Goal: Find specific page/section: Find specific page/section

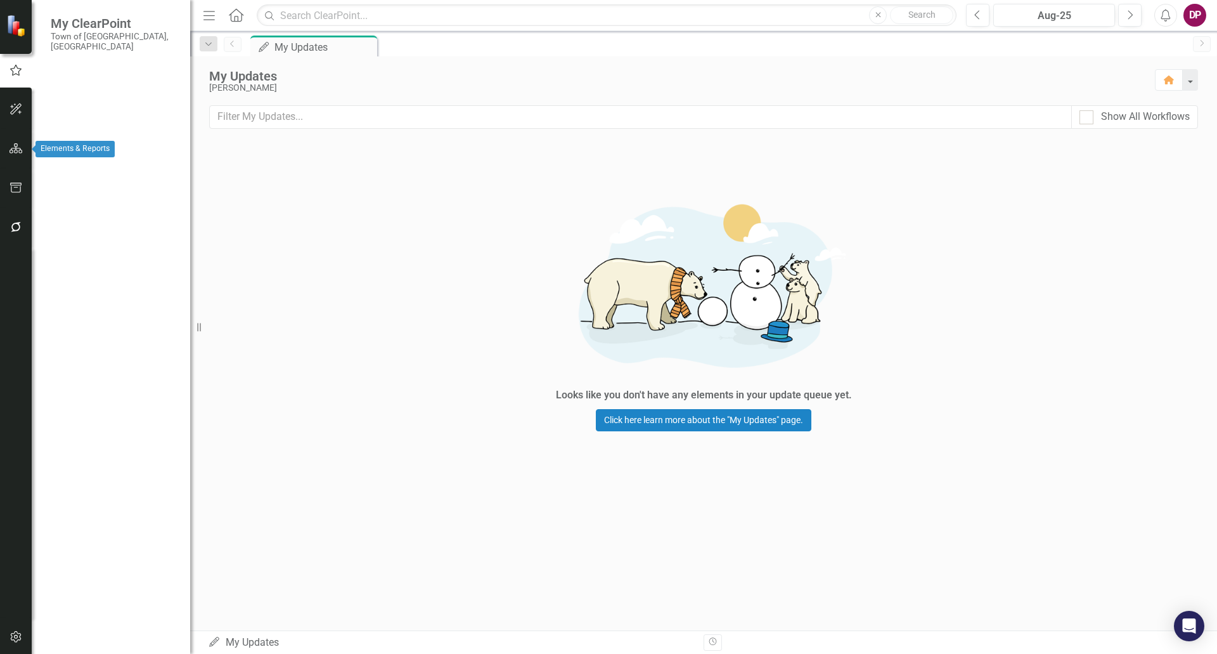
click at [14, 145] on icon "button" at bounding box center [16, 148] width 13 height 10
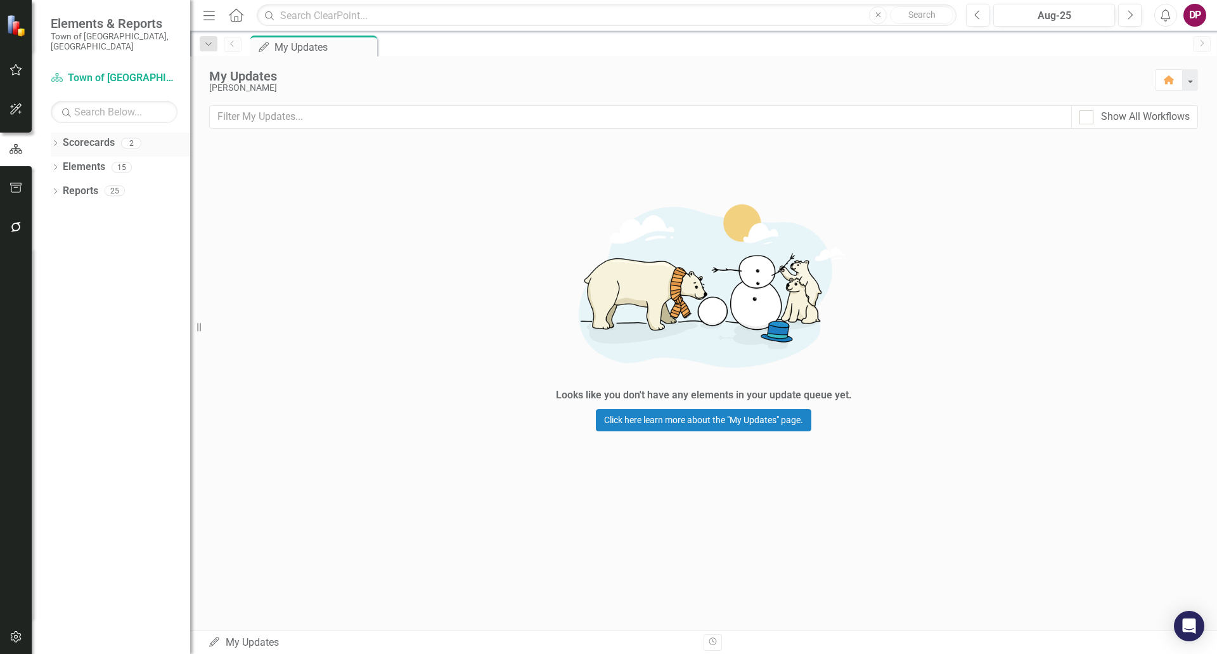
click at [56, 133] on div "Dropdown Scorecards 2" at bounding box center [120, 145] width 139 height 24
click at [55, 140] on icon at bounding box center [55, 143] width 3 height 6
click at [108, 71] on link "Scorecard Town of [GEOGRAPHIC_DATA]" at bounding box center [114, 78] width 127 height 15
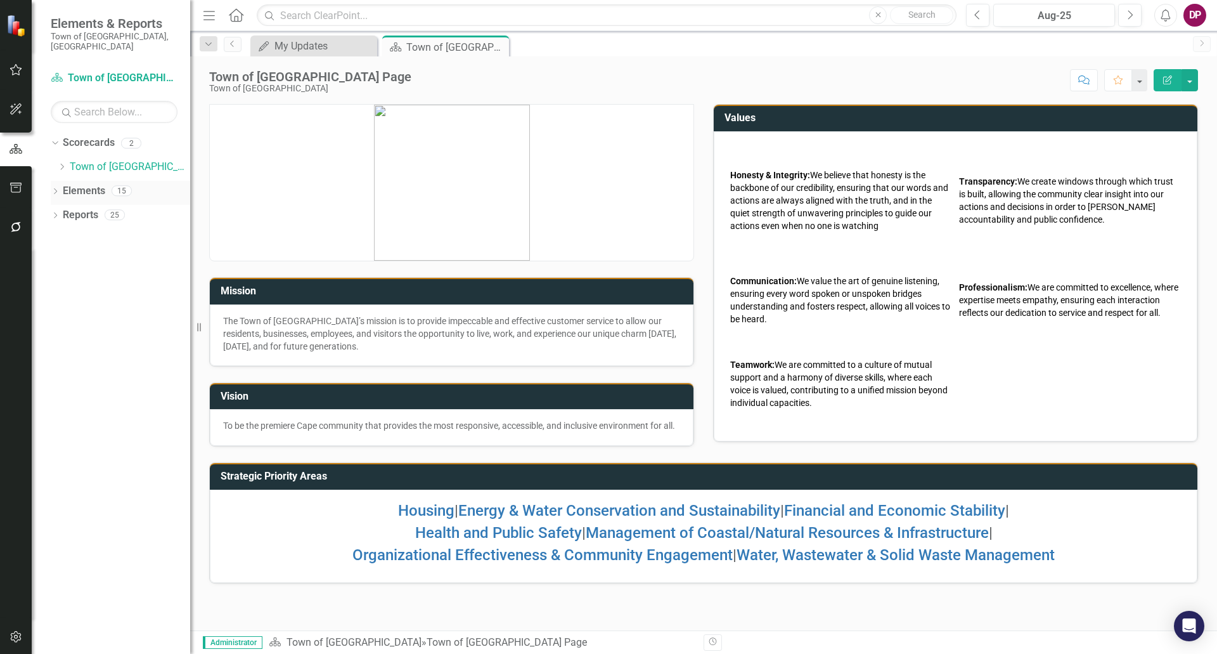
click at [55, 189] on icon "Dropdown" at bounding box center [55, 192] width 9 height 7
click at [13, 72] on icon "button" at bounding box center [16, 70] width 13 height 10
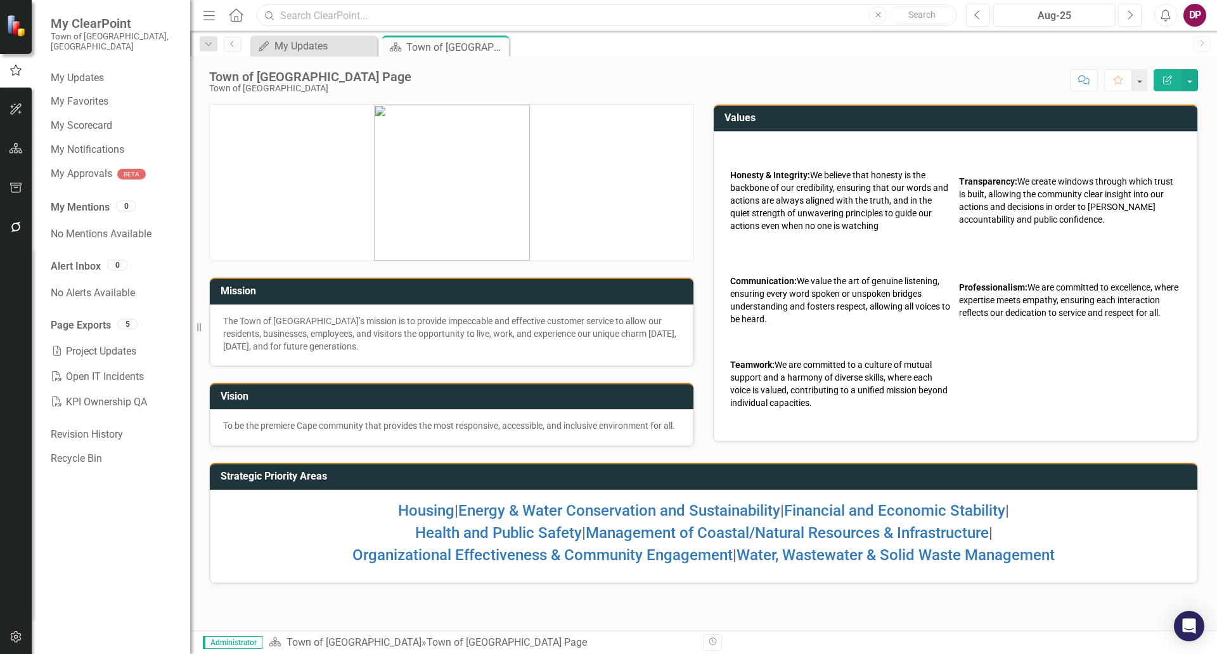
click at [534, 13] on input "text" at bounding box center [607, 15] width 700 height 22
click at [238, 18] on icon at bounding box center [236, 14] width 15 height 13
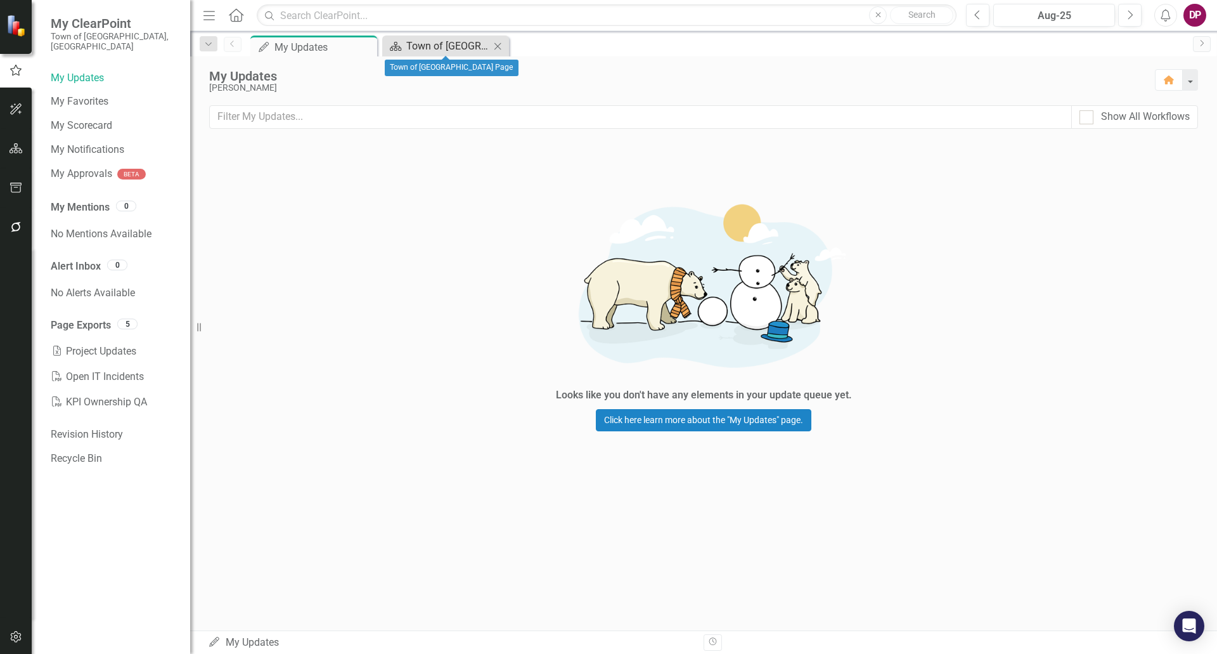
click at [430, 40] on div "Town of [GEOGRAPHIC_DATA] Page" at bounding box center [448, 46] width 84 height 16
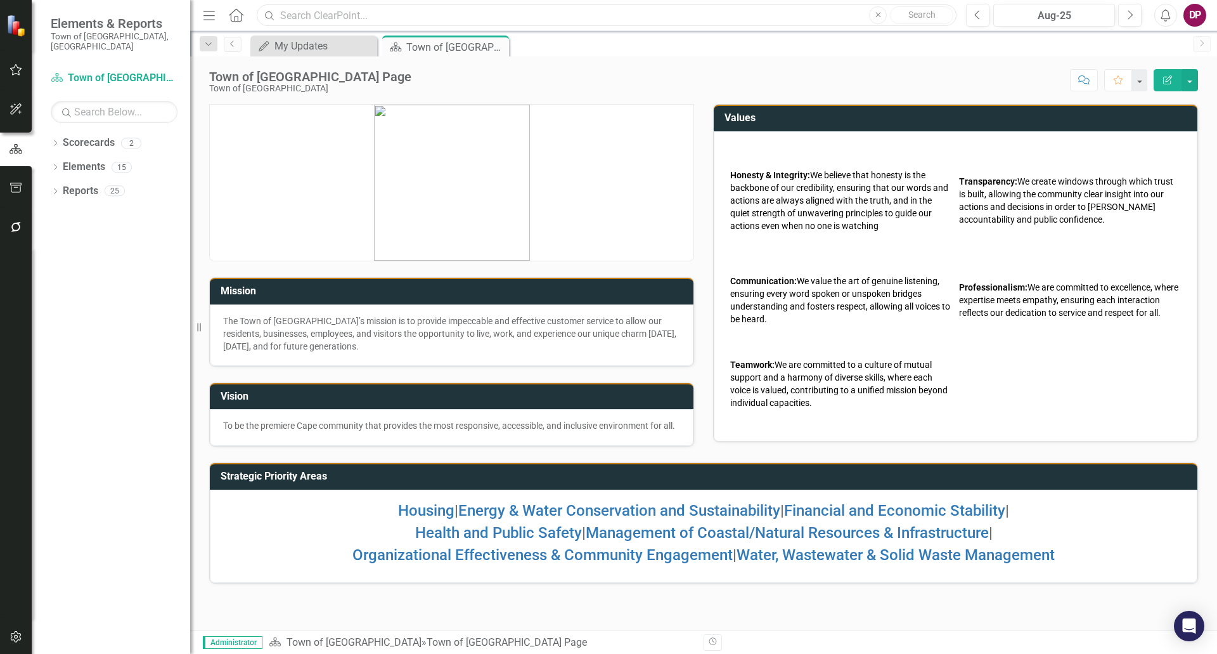
click at [323, 11] on input "text" at bounding box center [607, 15] width 700 height 22
type input "Police"
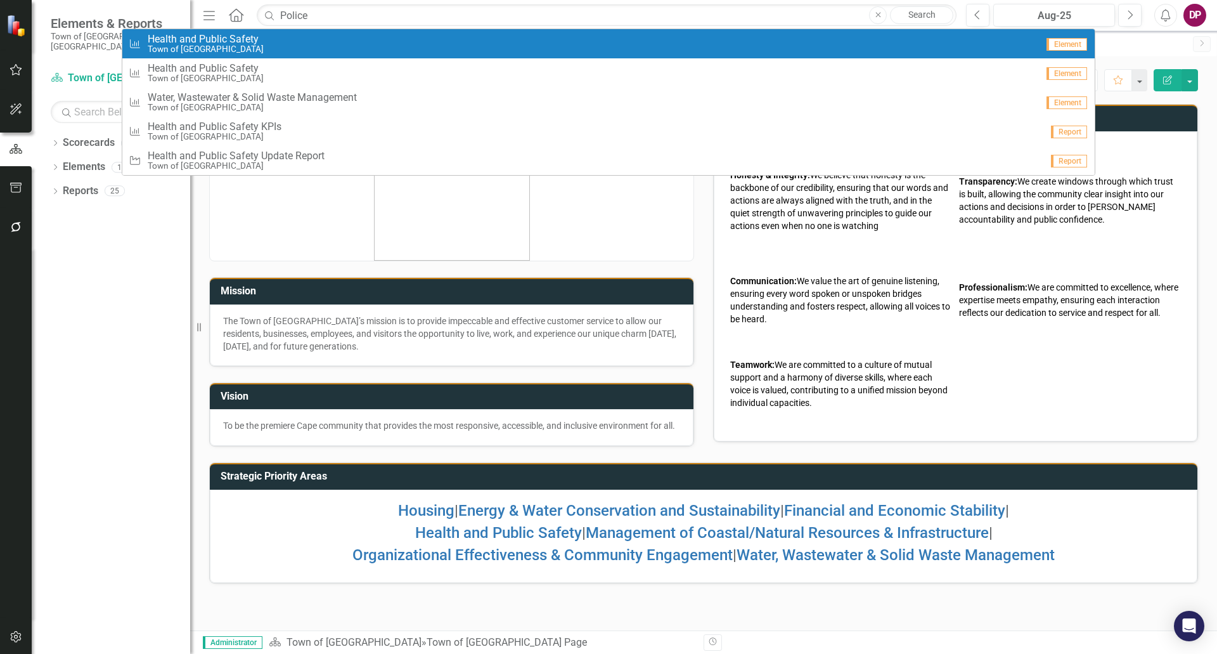
click at [240, 42] on span "Health and Public Safety" at bounding box center [206, 39] width 116 height 11
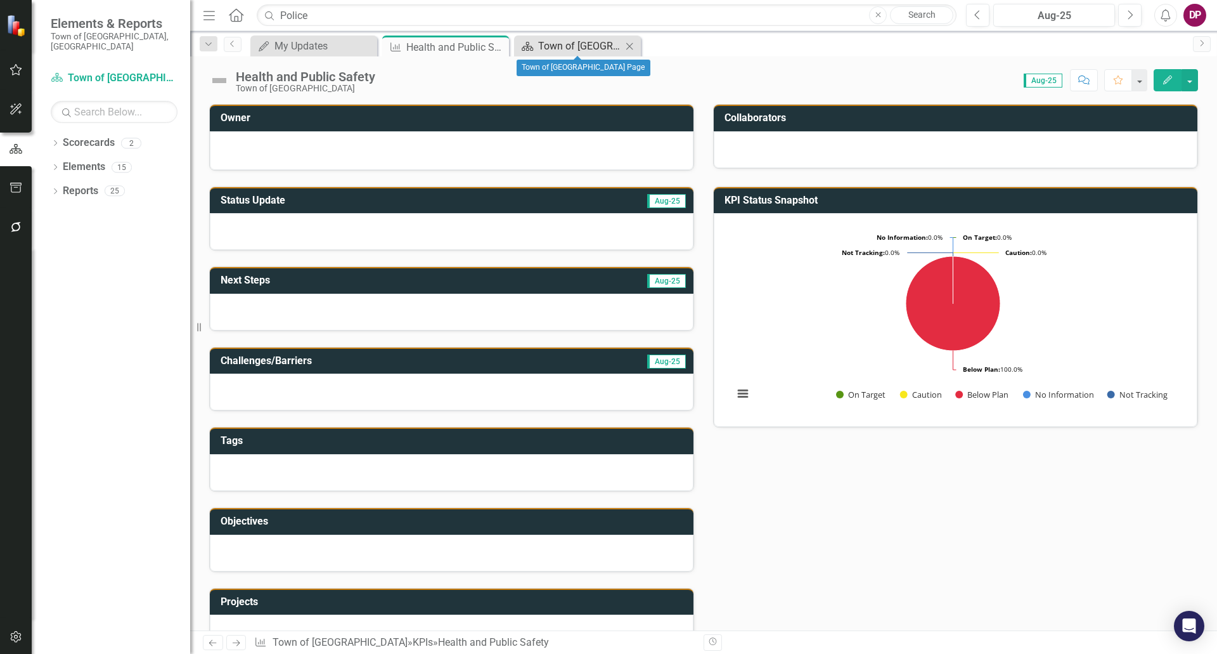
click at [563, 44] on div "Town of [GEOGRAPHIC_DATA] Page" at bounding box center [580, 46] width 84 height 16
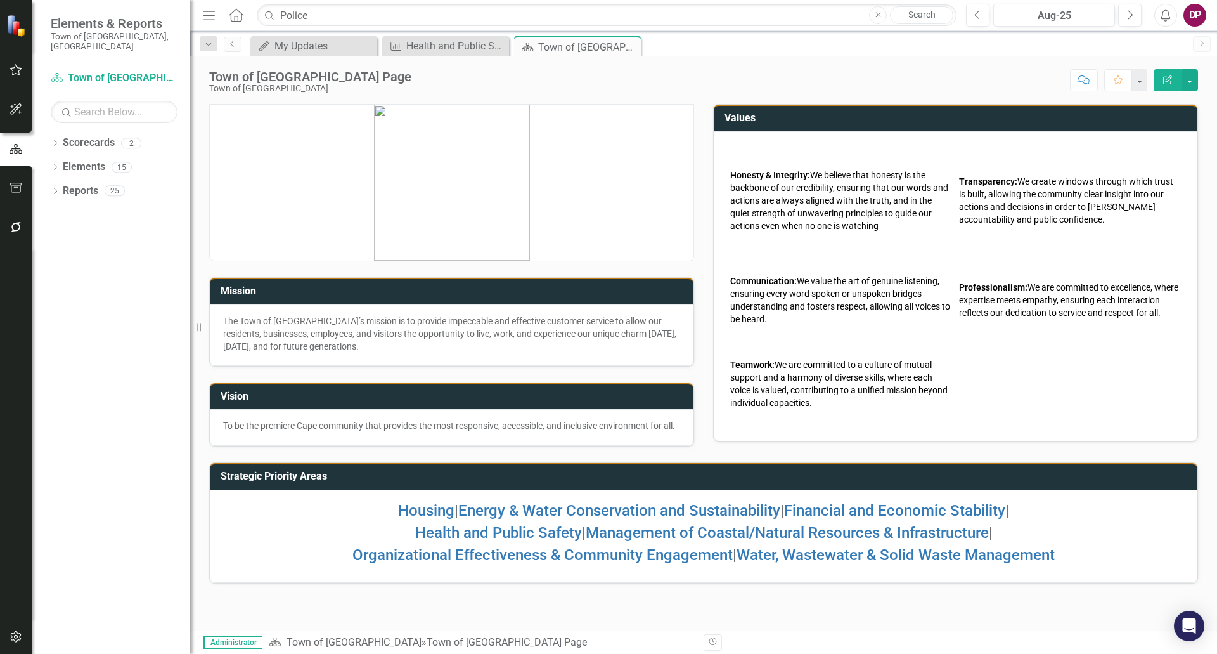
click at [961, 596] on div "Mission The Town of Falmouth’s mission is to provide impeccable and effective c…" at bounding box center [703, 342] width 1027 height 508
click at [58, 133] on div "Dropdown Scorecards 2" at bounding box center [120, 145] width 139 height 24
click at [74, 106] on input "text" at bounding box center [114, 112] width 127 height 22
type input "police"
click at [20, 108] on icon "button" at bounding box center [16, 109] width 13 height 10
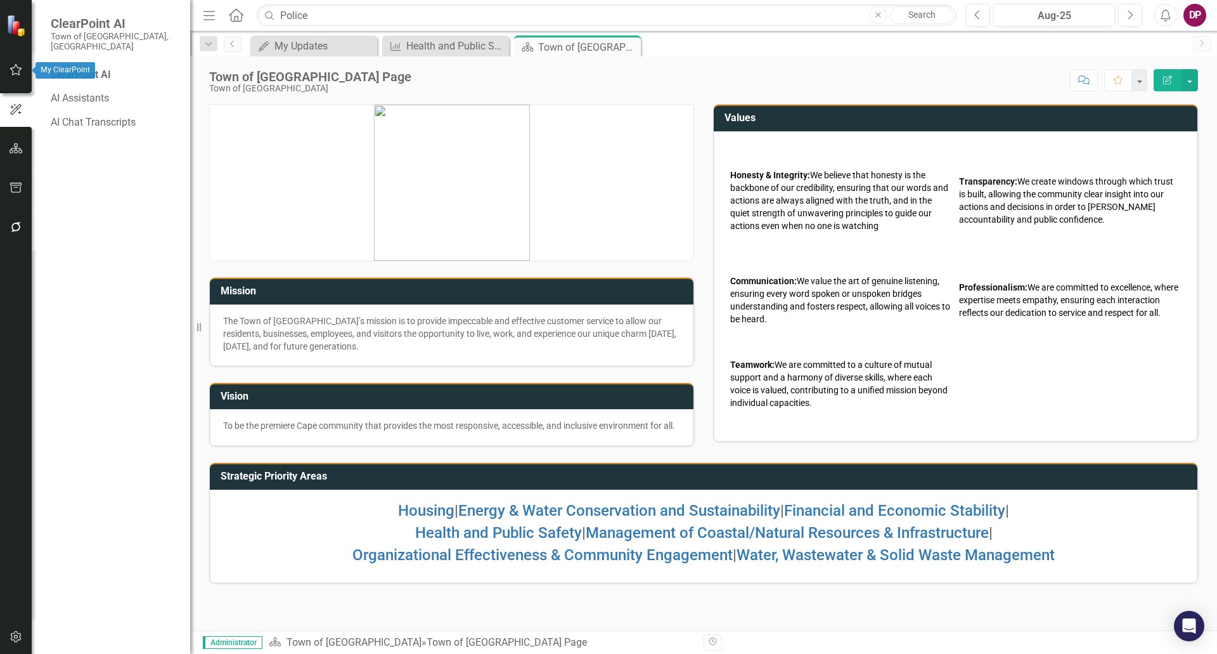
click at [20, 72] on icon "button" at bounding box center [16, 70] width 13 height 10
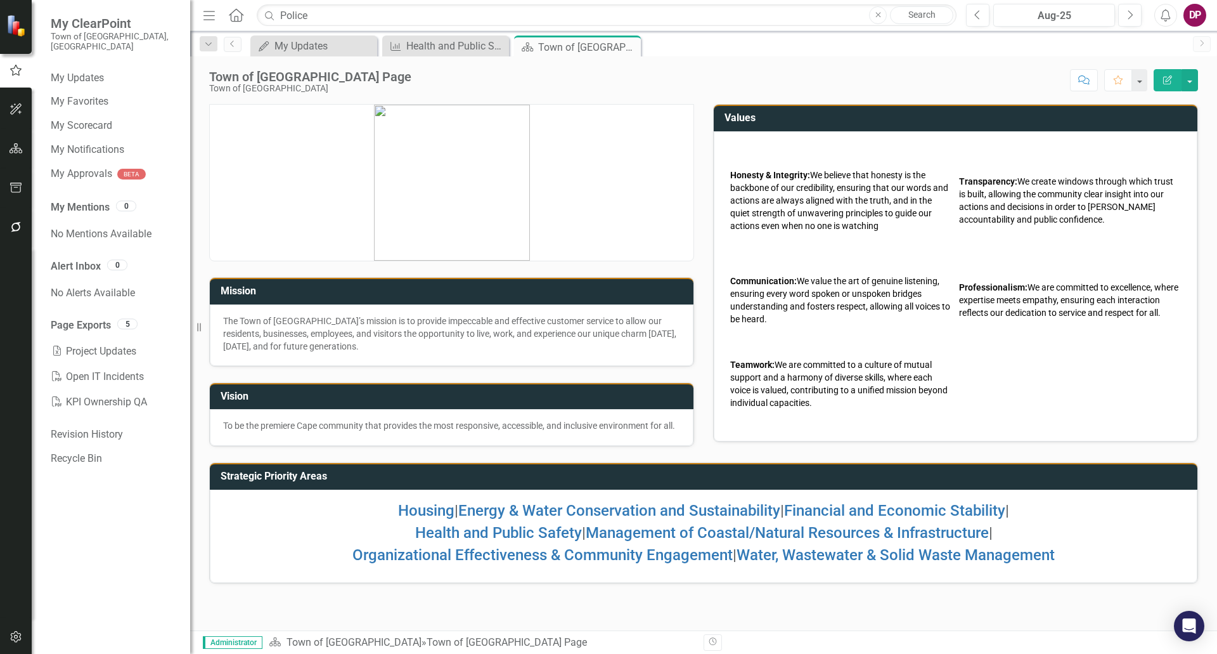
click at [1137, 52] on div "My Updates My Updates Close KPI Health and Public Safety Close Scorecard Town o…" at bounding box center [717, 46] width 939 height 20
click at [784, 100] on div "Town of [GEOGRAPHIC_DATA] Page Town of Falmouth Score: N/A Aug-25 Completed Com…" at bounding box center [703, 343] width 1027 height 574
click at [16, 147] on icon "button" at bounding box center [16, 148] width 13 height 10
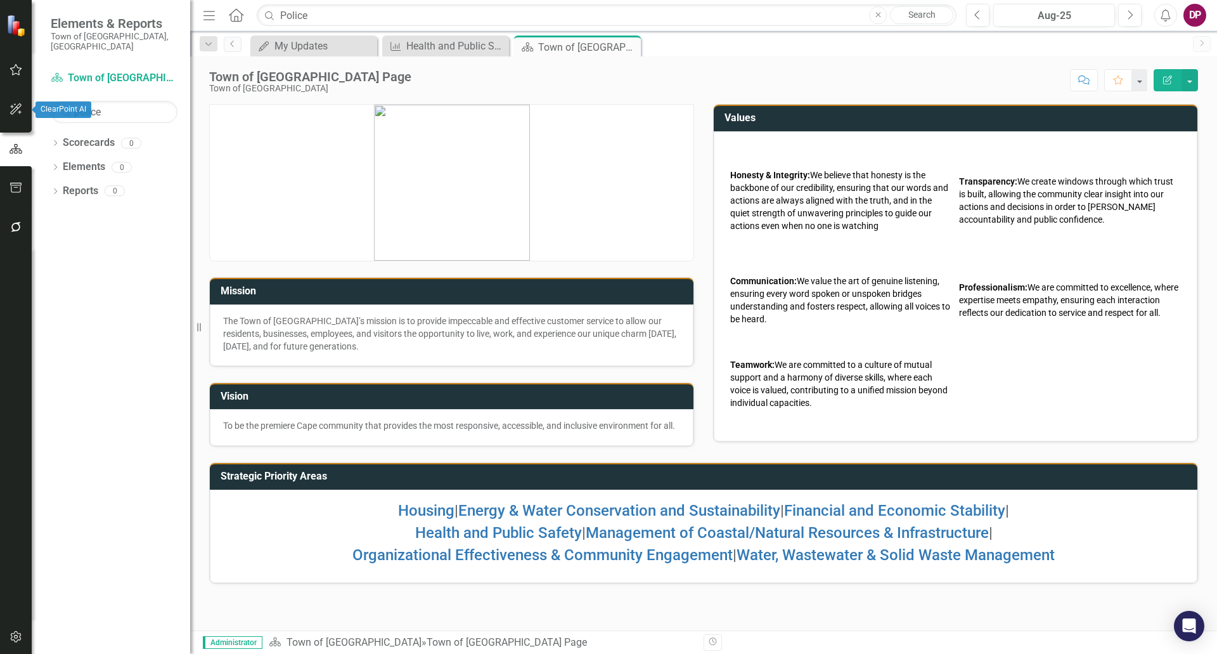
click at [11, 108] on icon "button" at bounding box center [16, 109] width 13 height 10
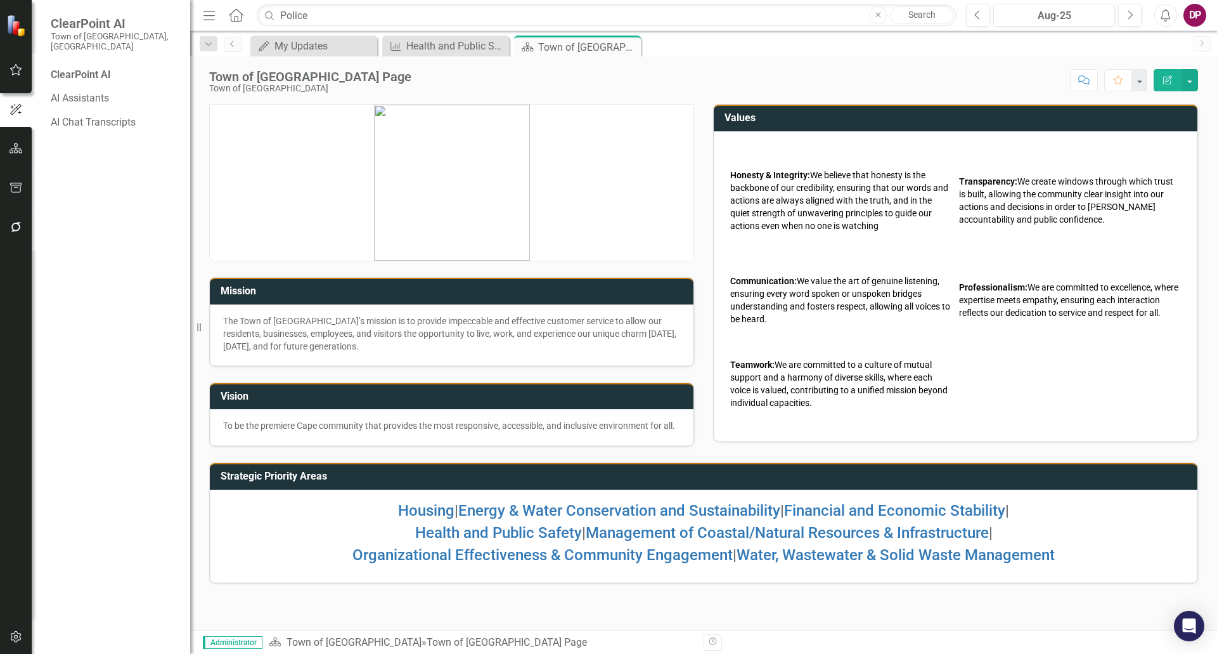
click at [67, 23] on span "ClearPoint AI" at bounding box center [114, 23] width 127 height 15
click at [208, 17] on icon "Menu" at bounding box center [209, 14] width 16 height 13
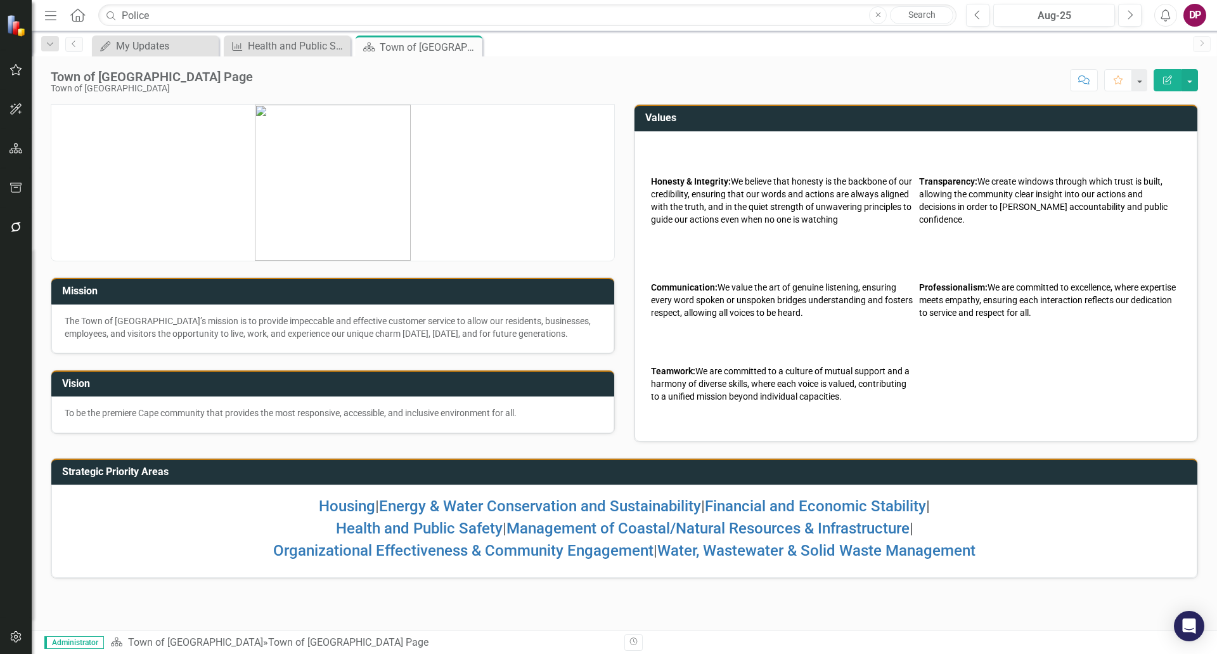
click at [46, 10] on icon "Menu" at bounding box center [50, 14] width 16 height 13
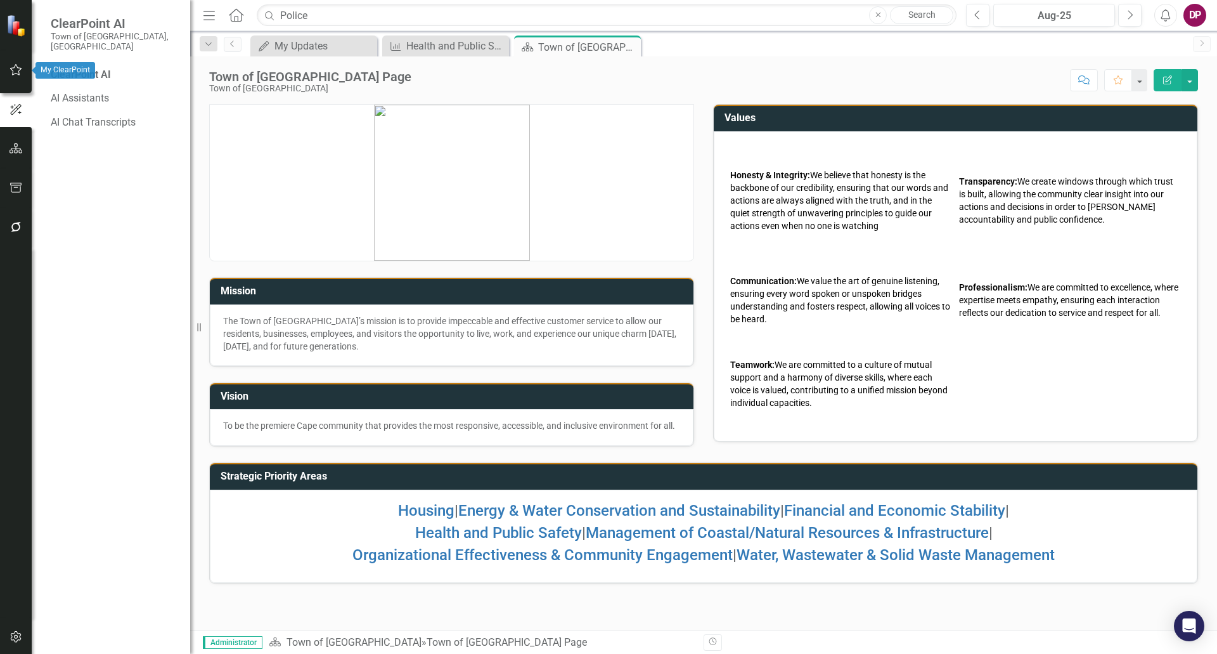
click at [11, 70] on icon "button" at bounding box center [16, 69] width 12 height 11
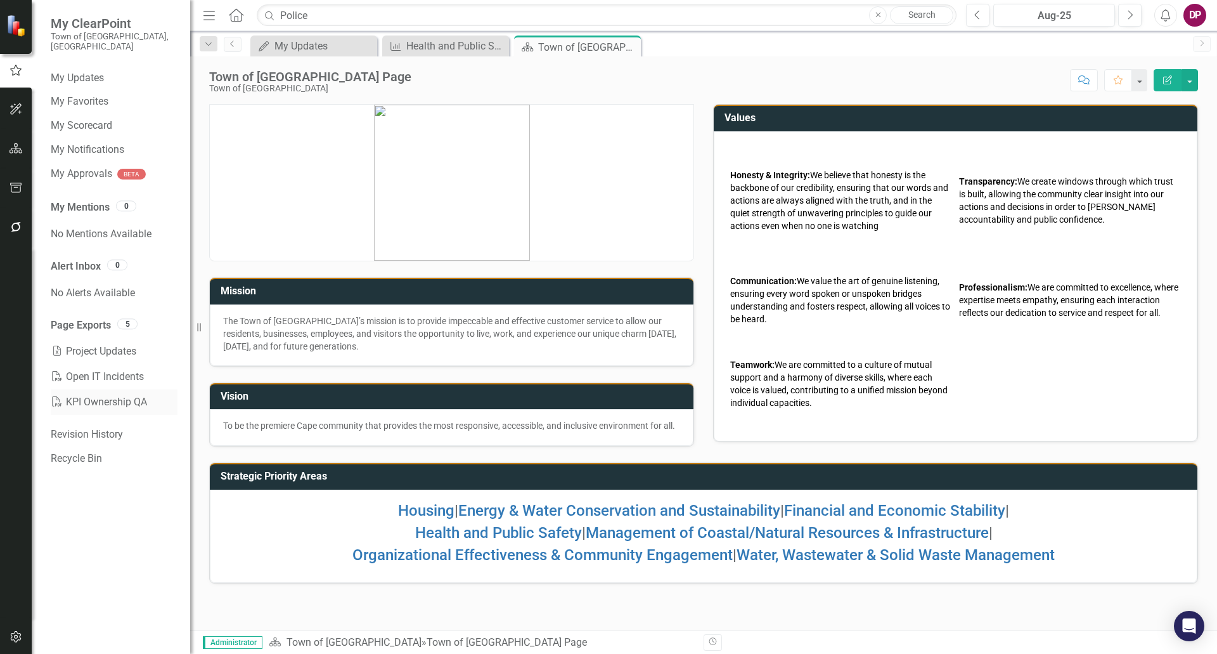
click at [75, 390] on link "PDF KPI Ownership QA" at bounding box center [114, 401] width 127 height 25
click at [11, 151] on icon "button" at bounding box center [16, 148] width 13 height 10
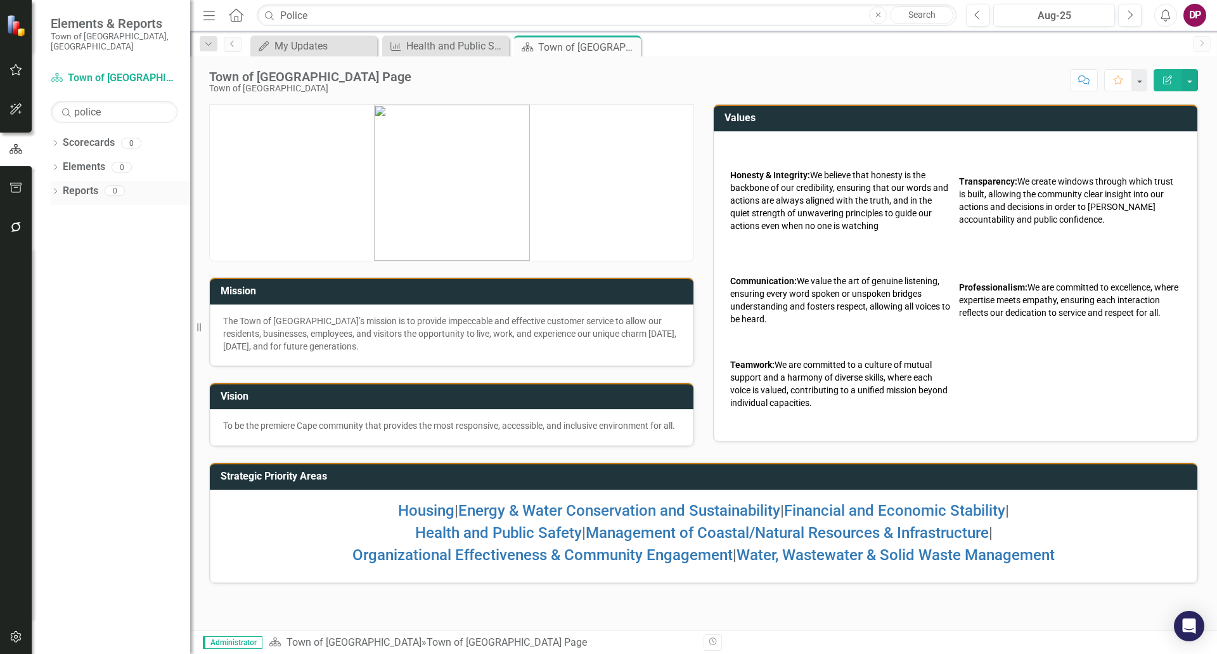
click at [58, 189] on icon "Dropdown" at bounding box center [55, 192] width 9 height 7
click at [85, 254] on link "KPI KPIs" at bounding box center [87, 261] width 38 height 15
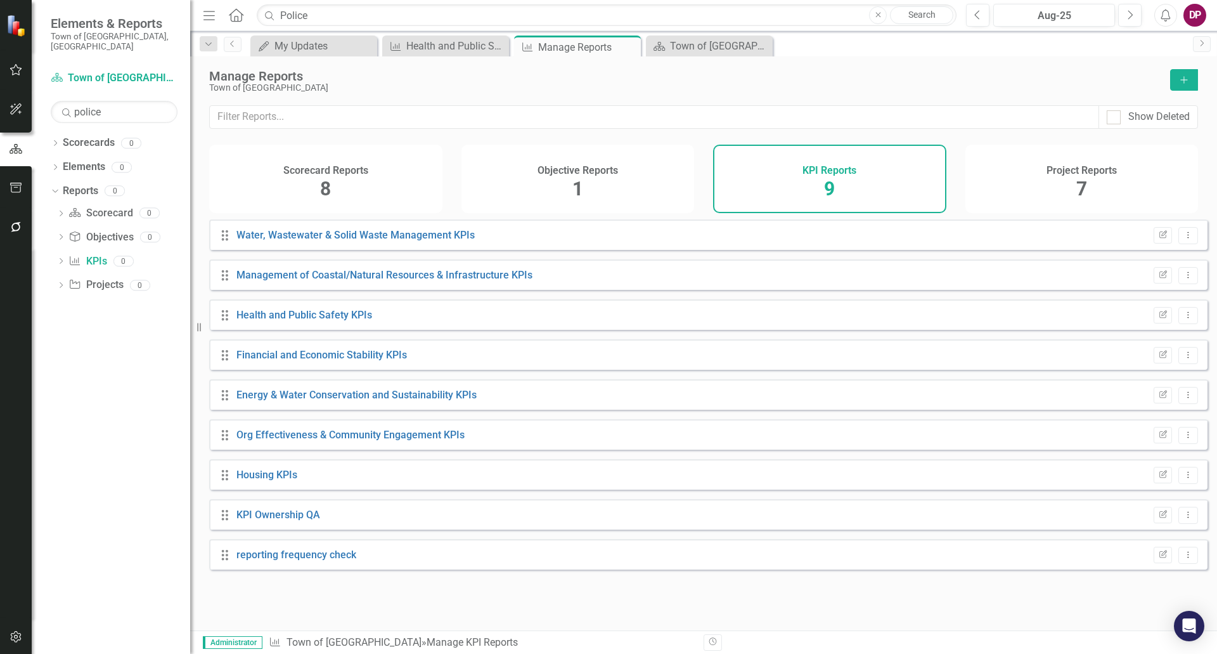
click at [855, 320] on div "Drag Health and Public Safety KPIs Edit Report Dropdown Menu" at bounding box center [708, 314] width 999 height 30
click at [316, 321] on link "Health and Public Safety KPIs" at bounding box center [304, 315] width 136 height 12
